Goal: Transaction & Acquisition: Purchase product/service

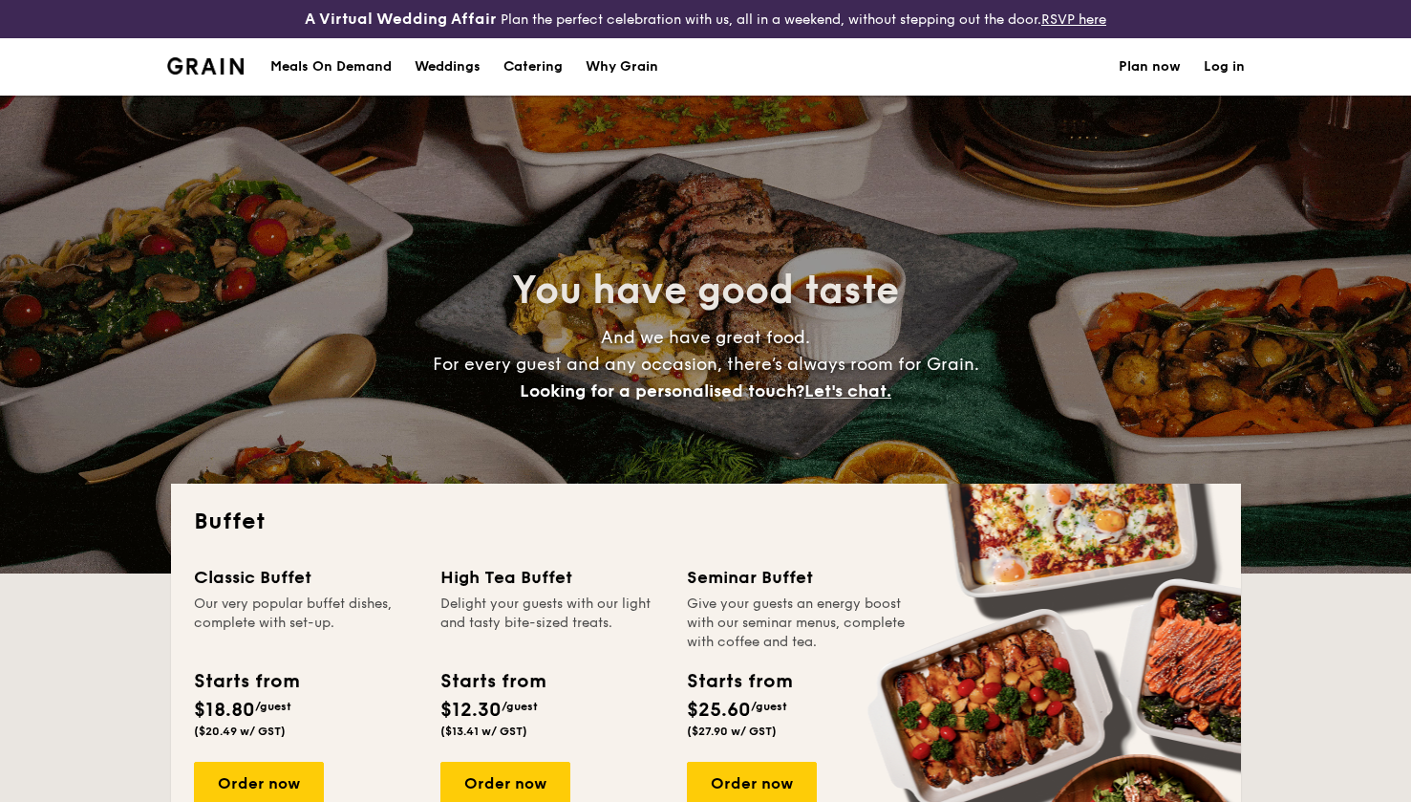
select select
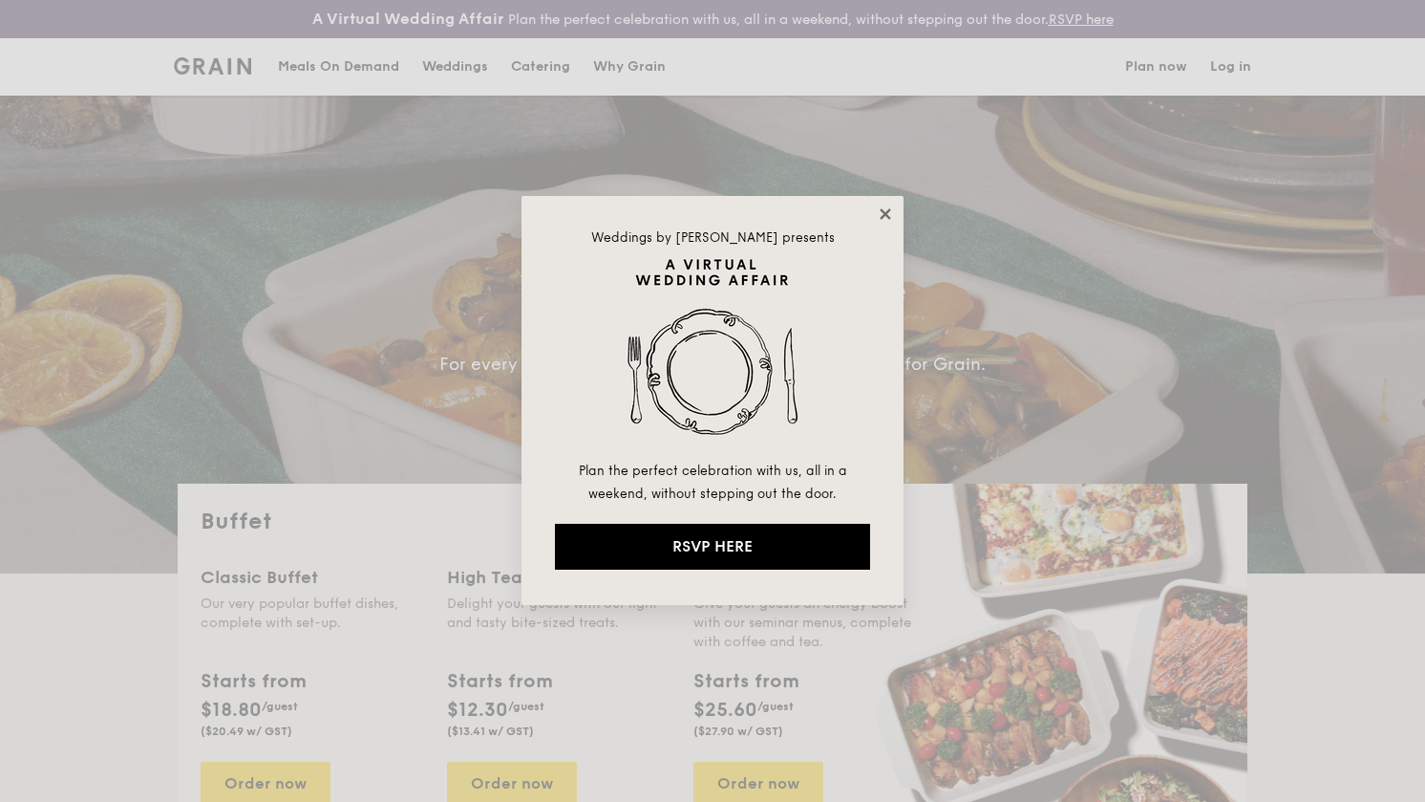
click at [878, 215] on icon at bounding box center [885, 213] width 17 height 17
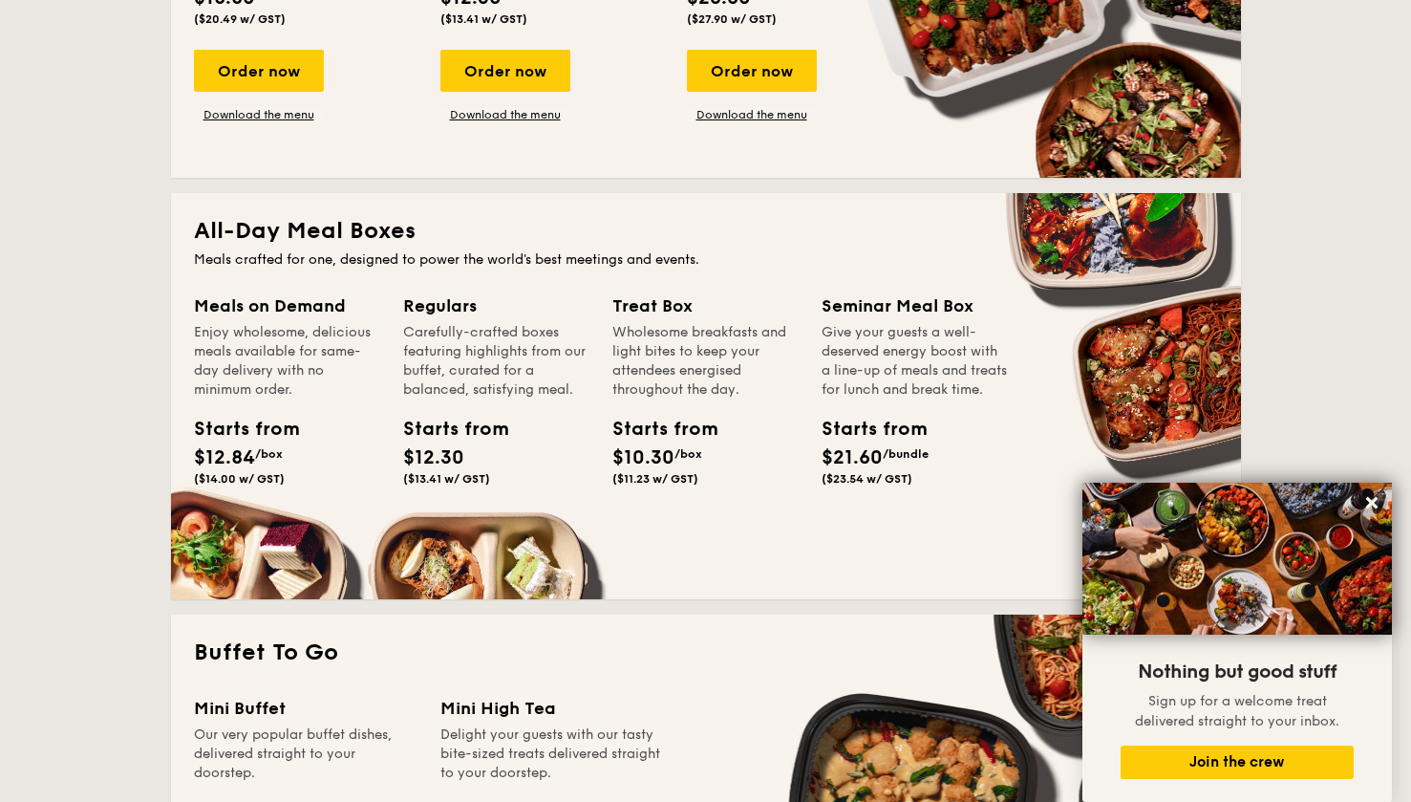
scroll to position [1118, 0]
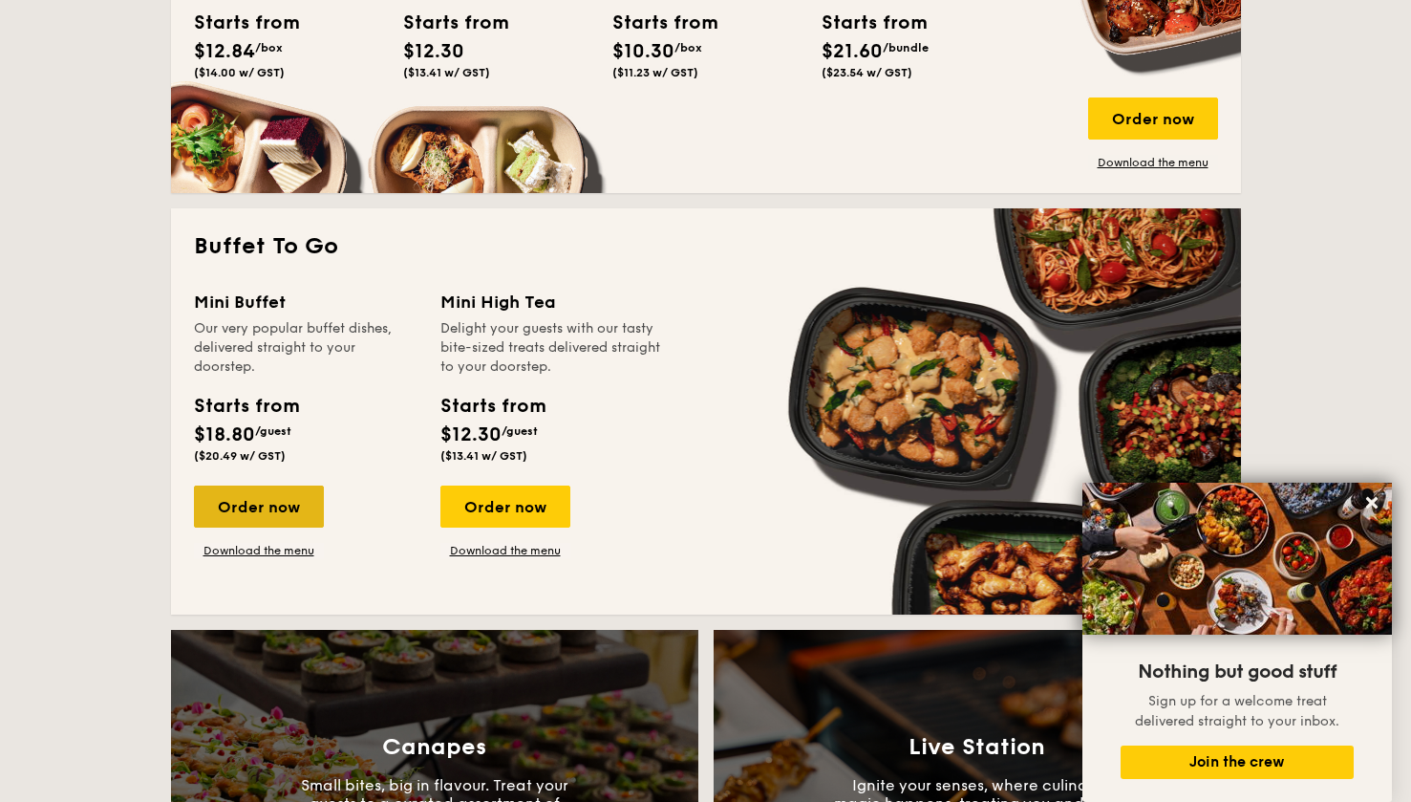
click at [304, 504] on div "Order now" at bounding box center [259, 506] width 130 height 42
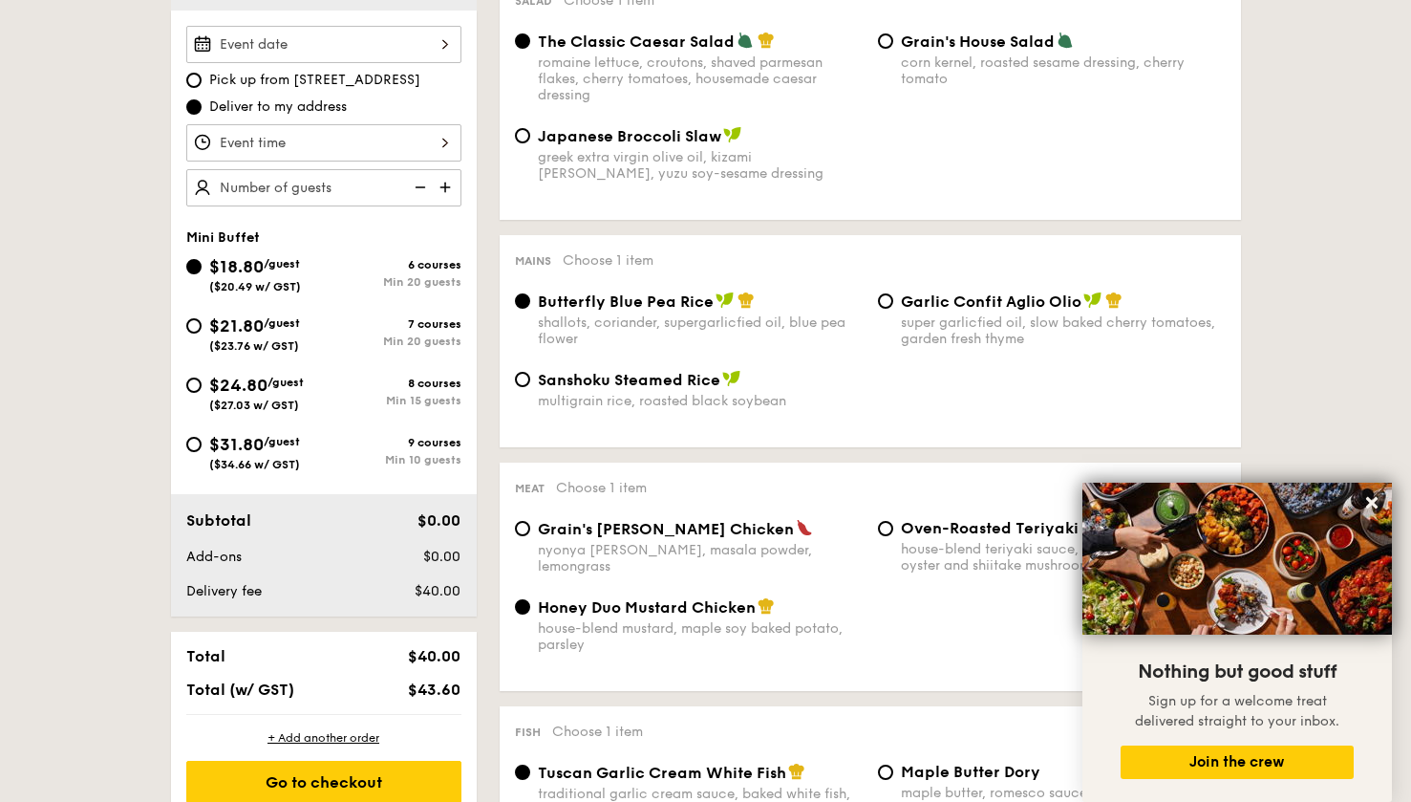
scroll to position [493, 0]
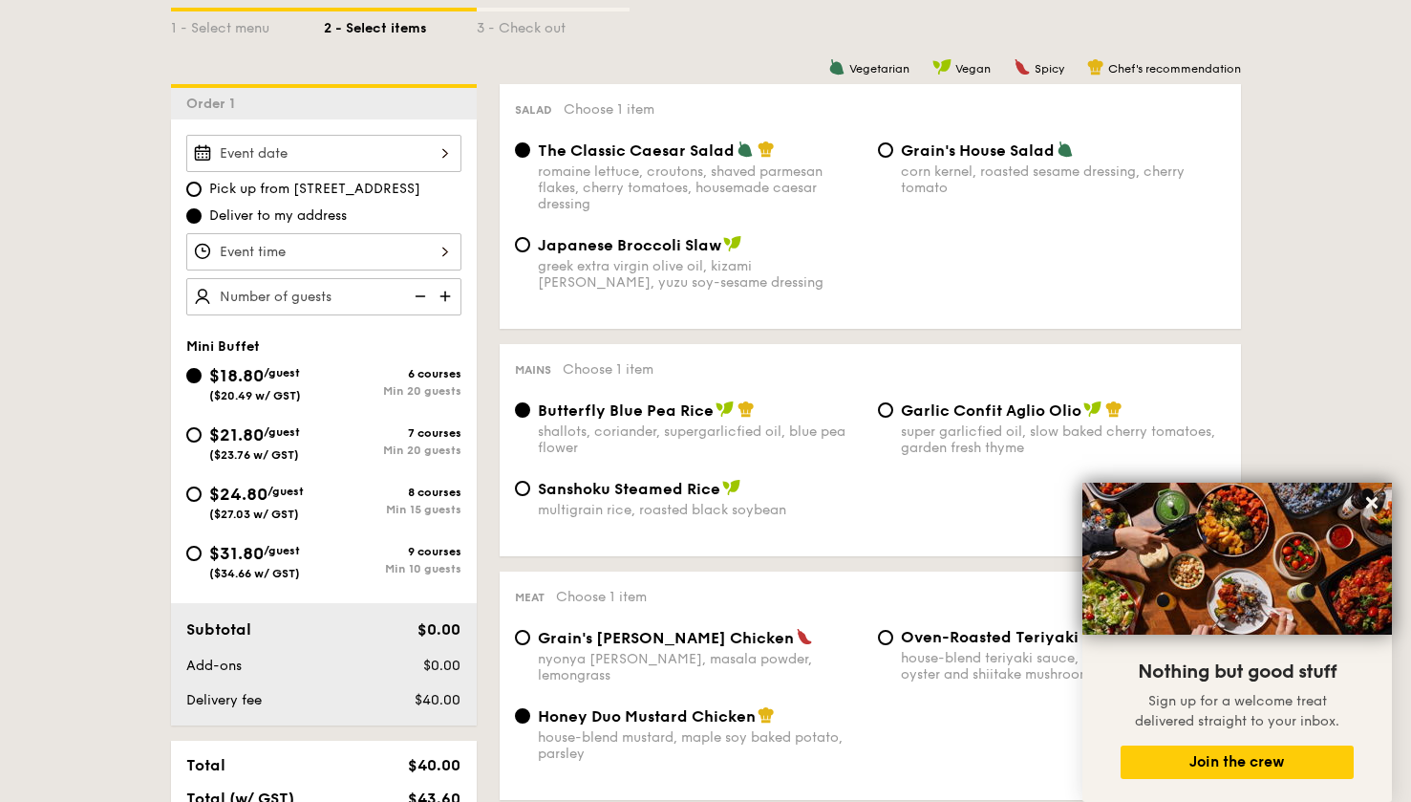
click at [443, 299] on img at bounding box center [447, 296] width 29 height 36
click at [444, 301] on img at bounding box center [447, 296] width 29 height 36
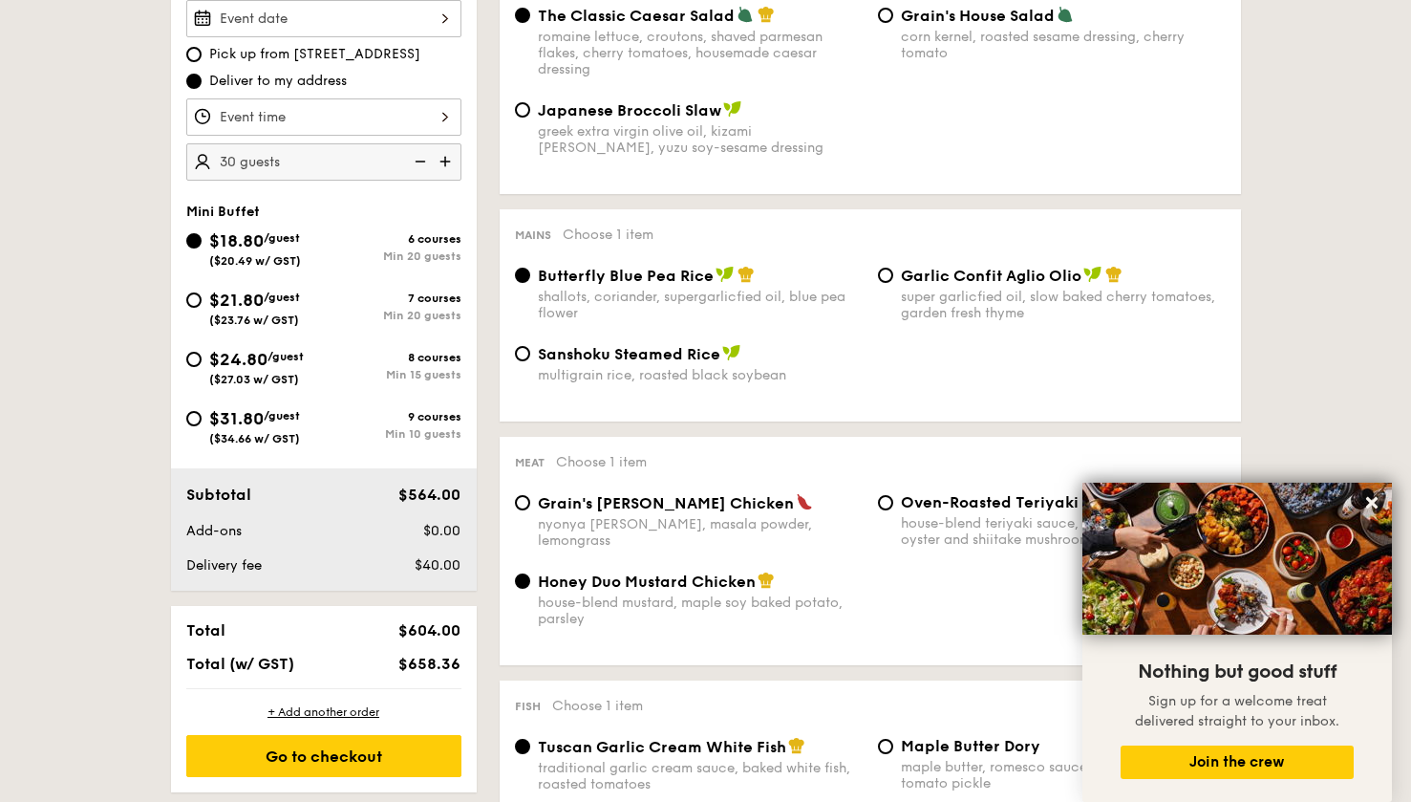
scroll to position [651, 0]
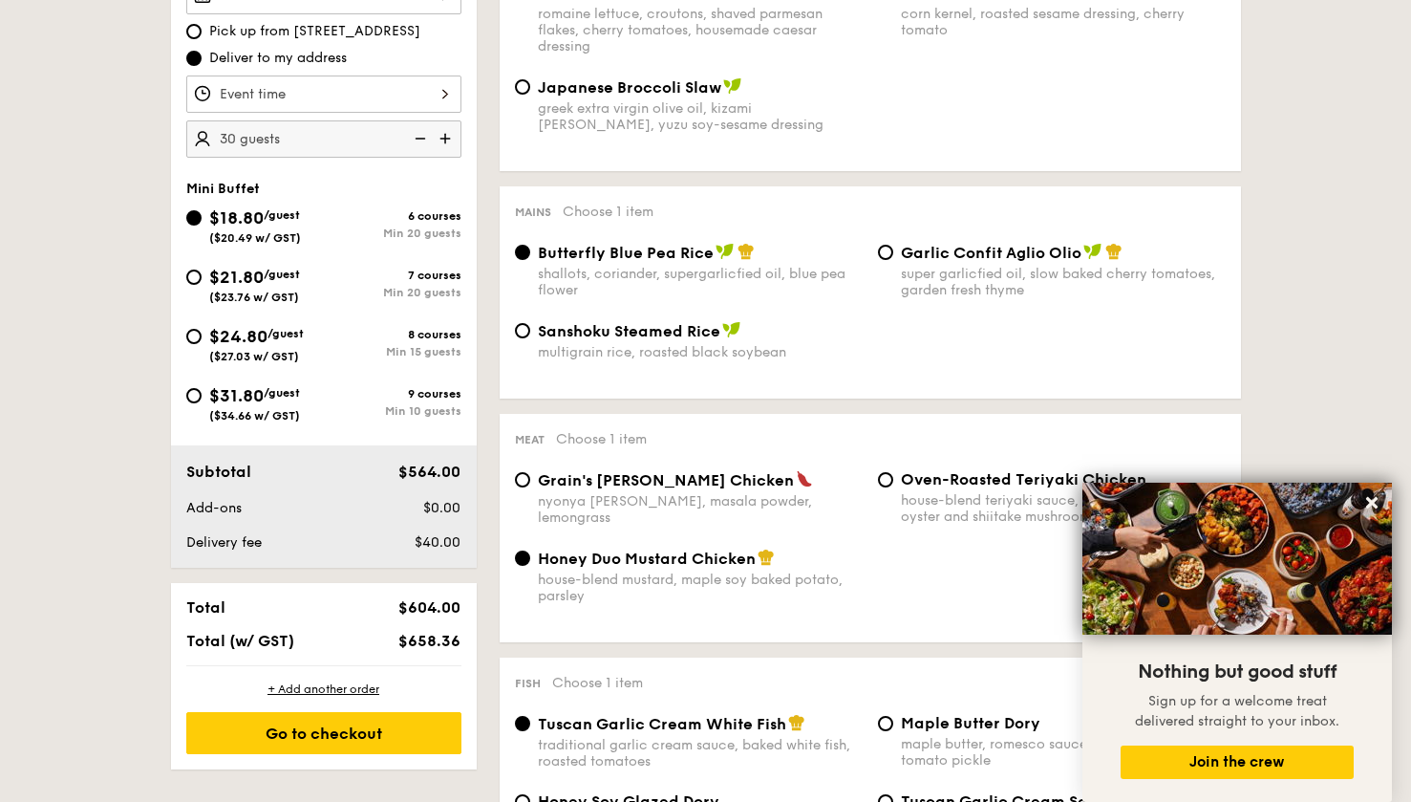
click at [421, 143] on img at bounding box center [418, 138] width 29 height 36
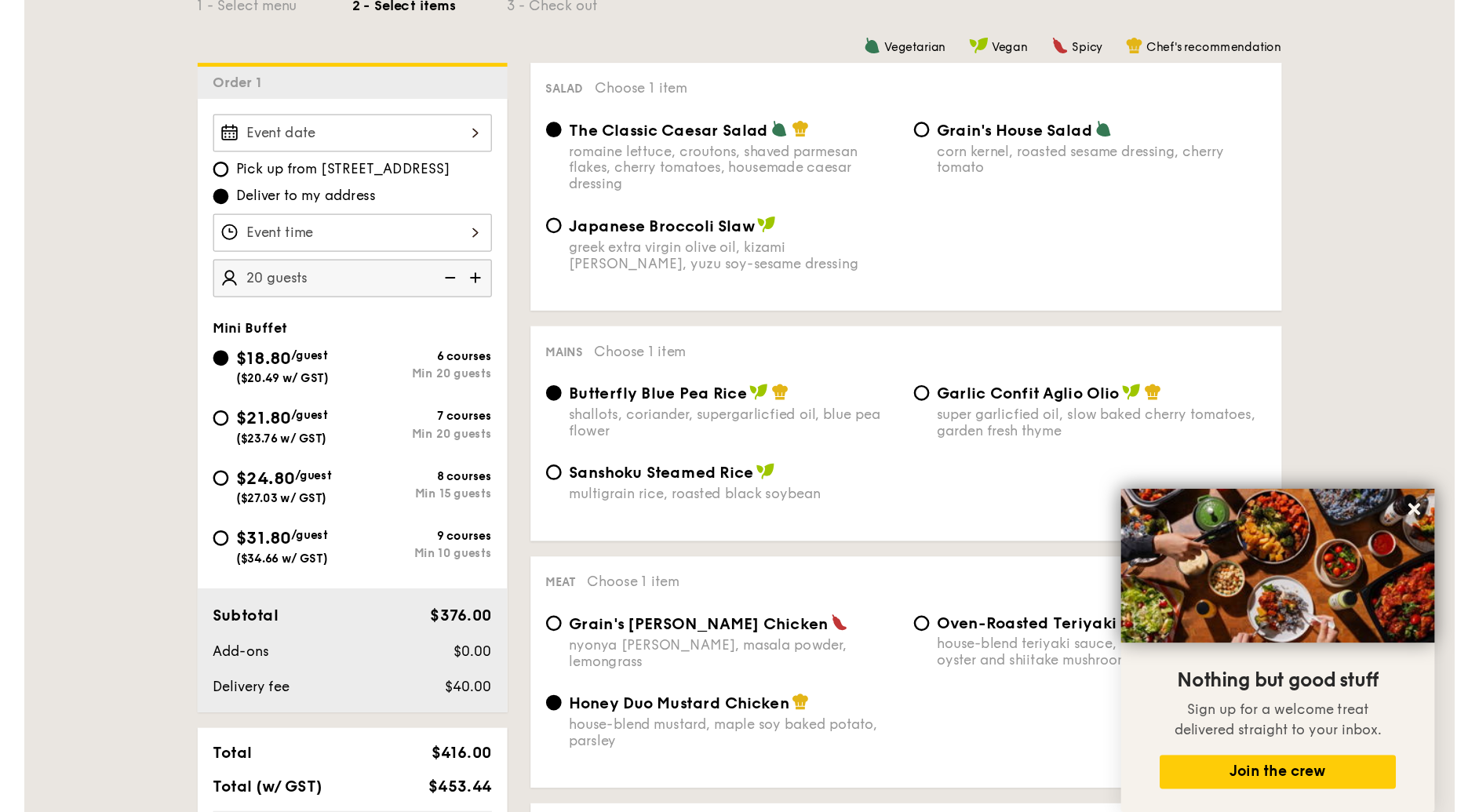
scroll to position [447, 0]
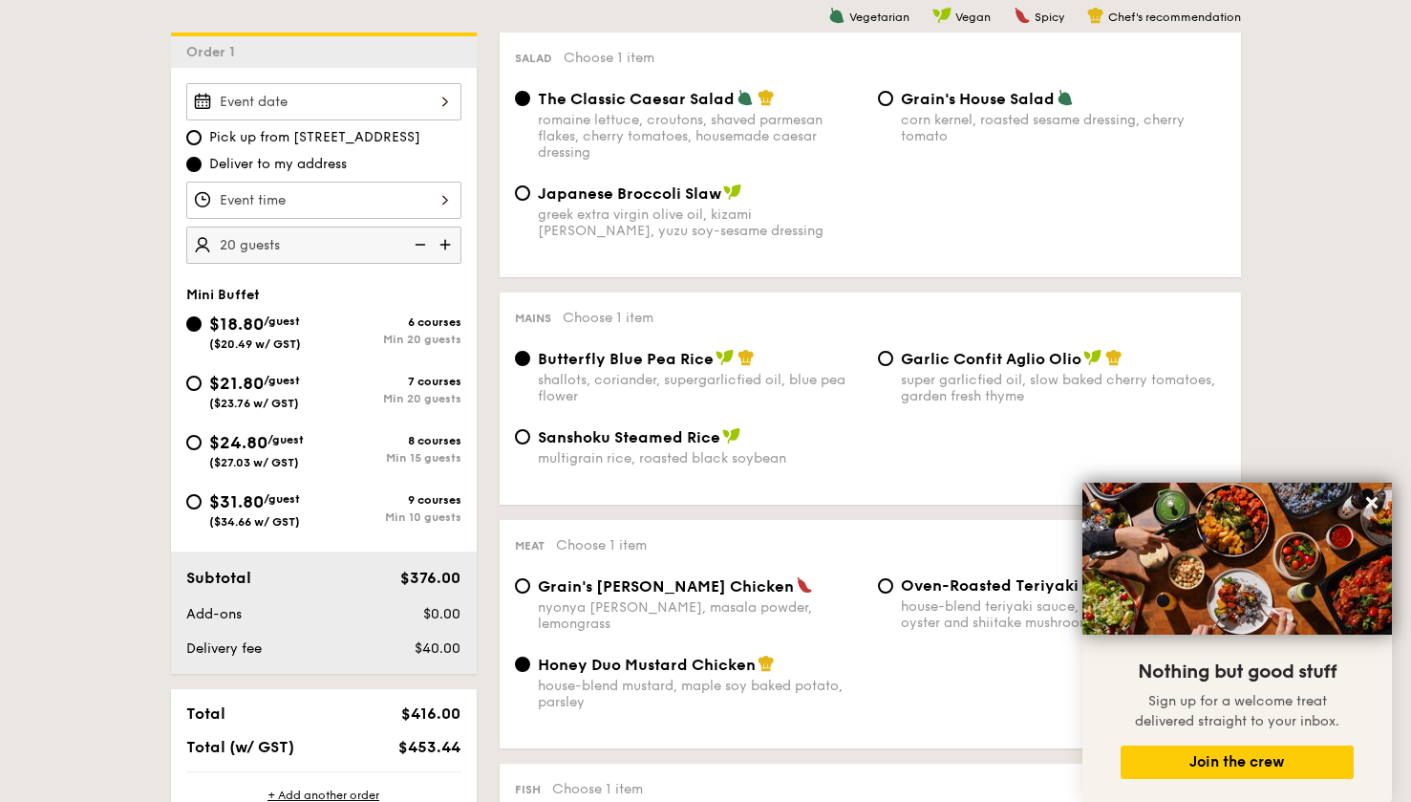
click at [447, 246] on img at bounding box center [447, 244] width 29 height 36
click at [426, 247] on img at bounding box center [418, 244] width 29 height 36
type input "20 guests"
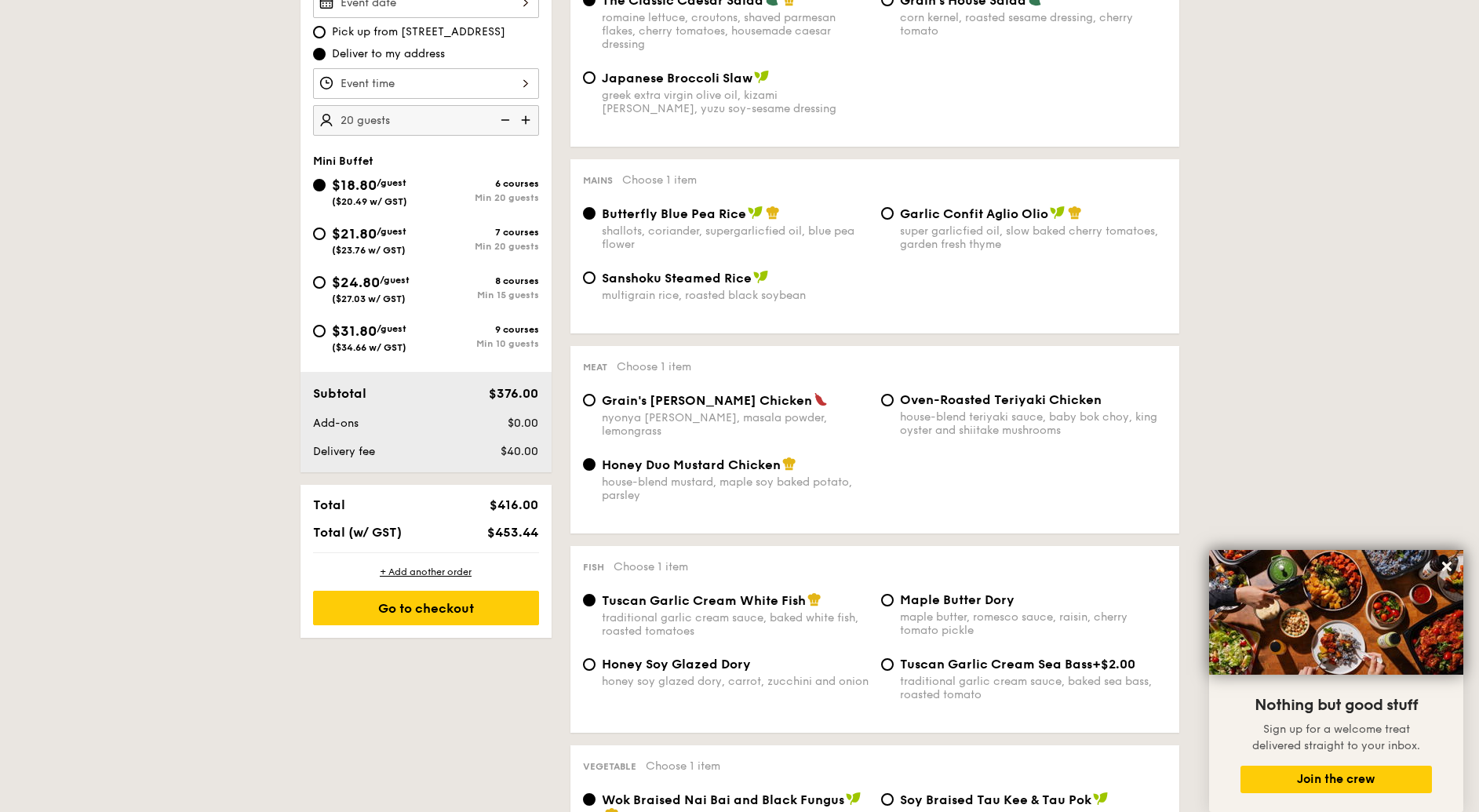
scroll to position [461, 0]
